Goal: Check status: Check status

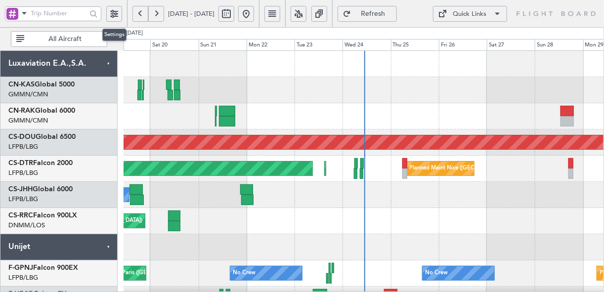
click at [117, 14] on button at bounding box center [114, 14] width 16 height 16
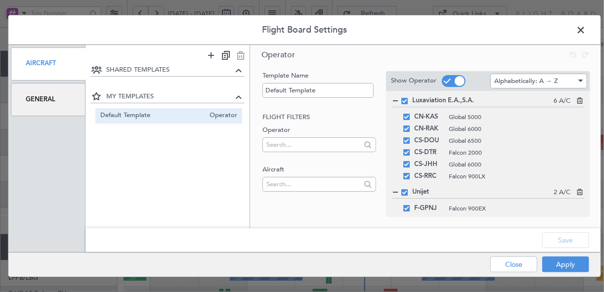
click at [586, 30] on span at bounding box center [586, 33] width 0 height 20
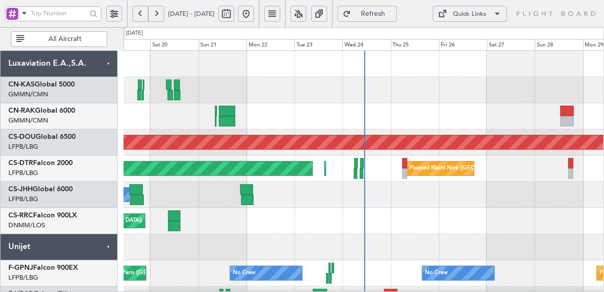
click at [234, 6] on button at bounding box center [227, 14] width 16 height 16
select select "9"
select select "2025"
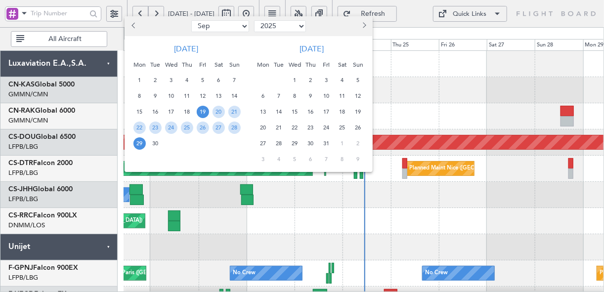
click at [242, 27] on select "Jan Feb Mar Apr May Jun [DATE] Aug Sep Oct Nov Dec" at bounding box center [220, 26] width 58 height 12
select select "5"
click at [191, 20] on select "Jan Feb Mar Apr May Jun [DATE] Aug Sep Oct Nov Dec" at bounding box center [220, 26] width 58 height 12
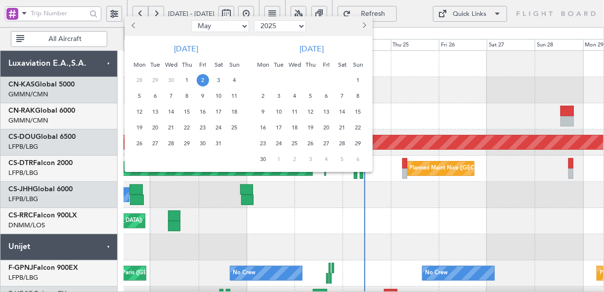
click at [206, 79] on span "2" at bounding box center [203, 80] width 12 height 12
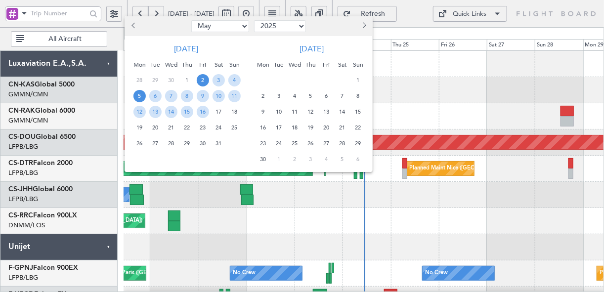
click at [139, 93] on span "5" at bounding box center [140, 96] width 12 height 12
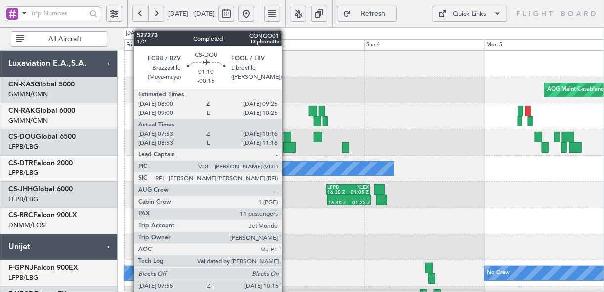
click at [287, 136] on div at bounding box center [287, 137] width 7 height 10
